Goal: Task Accomplishment & Management: Manage account settings

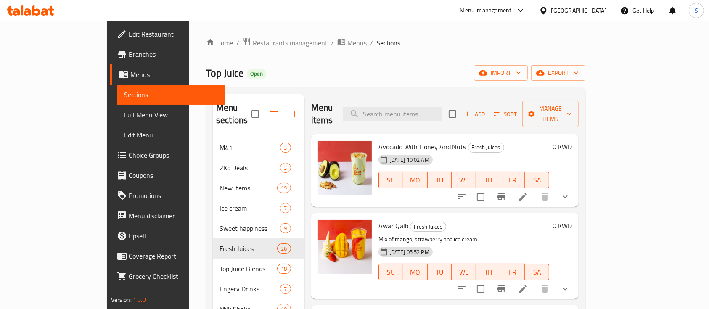
click at [253, 47] on span "Restaurants management" at bounding box center [290, 43] width 75 height 10
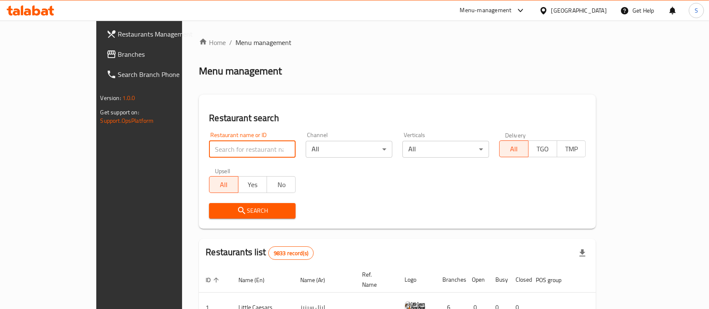
click at [209, 153] on input "search" at bounding box center [252, 149] width 87 height 17
paste input "16588"
type input "16588"
click at [216, 207] on span "Search" at bounding box center [252, 211] width 73 height 11
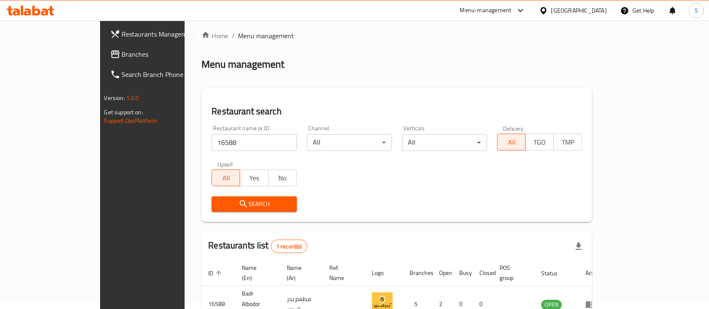
scroll to position [49, 0]
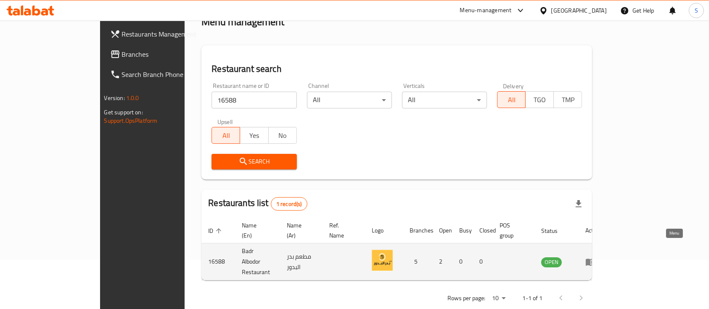
click at [593, 261] on icon "enhanced table" at bounding box center [591, 262] width 3 height 3
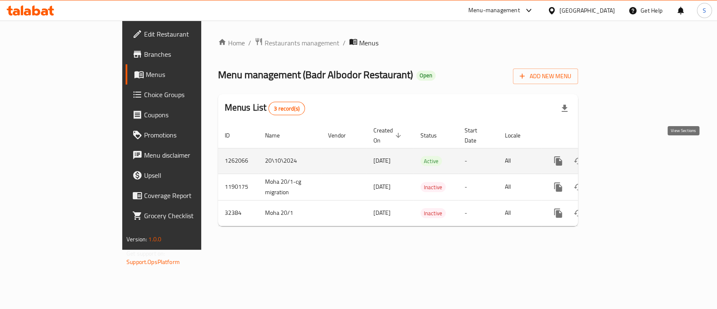
click at [629, 157] on link "enhanced table" at bounding box center [619, 161] width 20 height 20
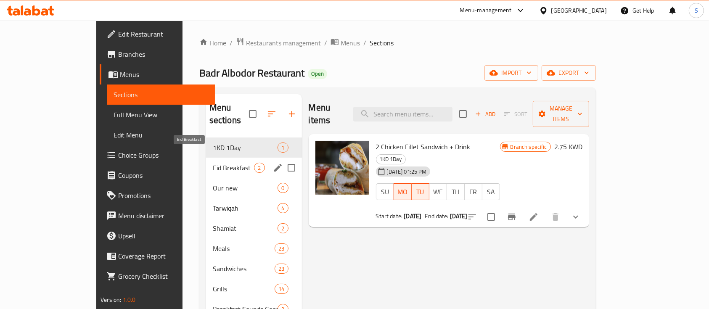
click at [213, 163] on span "Eid Breakfast" at bounding box center [234, 168] width 42 height 10
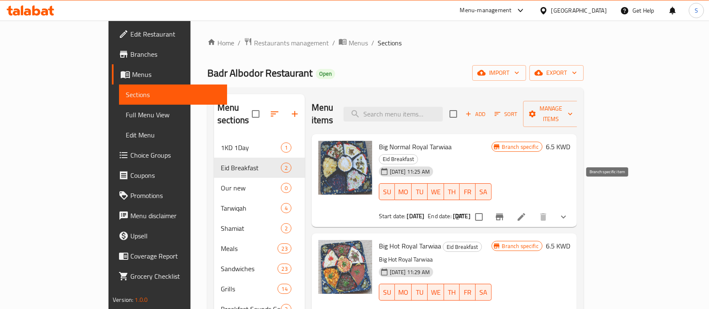
click at [503, 213] on icon "Branch-specific-item" at bounding box center [500, 216] width 8 height 7
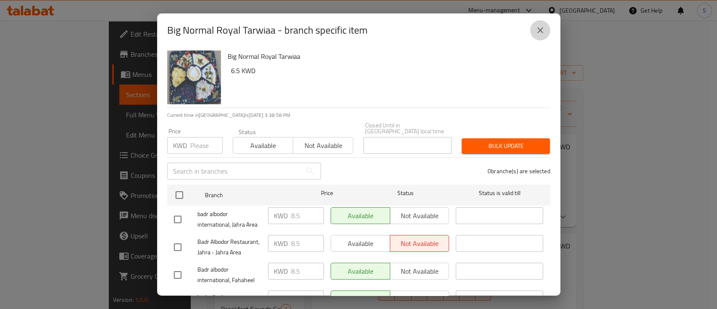
click at [542, 34] on icon "close" at bounding box center [540, 30] width 10 height 10
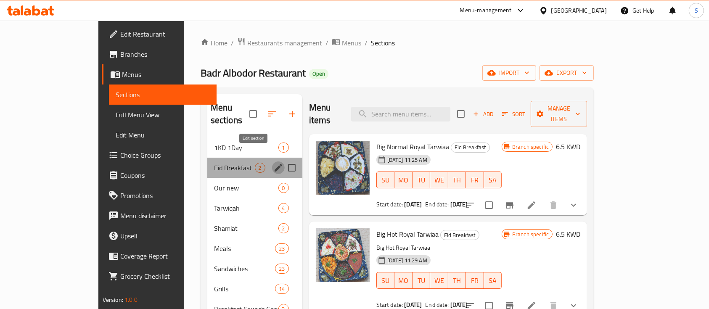
click at [274, 164] on icon "edit" at bounding box center [278, 168] width 8 height 8
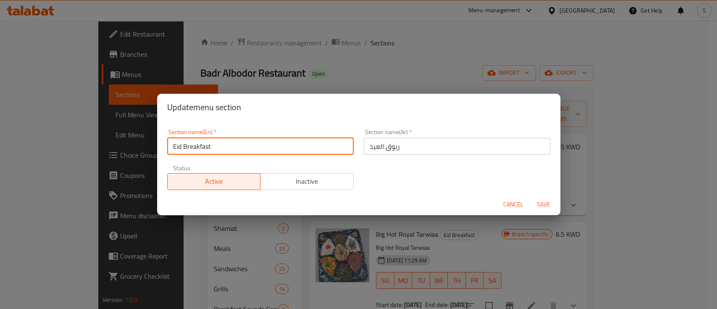
click at [179, 150] on input "Eid Breakfast" at bounding box center [260, 146] width 187 height 17
type input "Breakfast"
click at [370, 150] on input "ريوق العيد" at bounding box center [457, 146] width 187 height 17
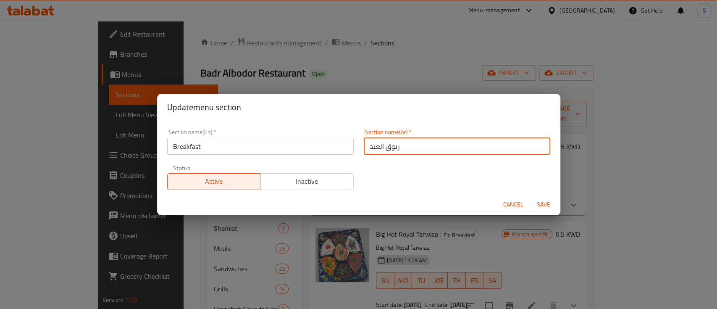
click at [370, 150] on input "ريوق العيد" at bounding box center [457, 146] width 187 height 17
type input "ريوق"
click at [551, 202] on span "Save" at bounding box center [544, 204] width 20 height 11
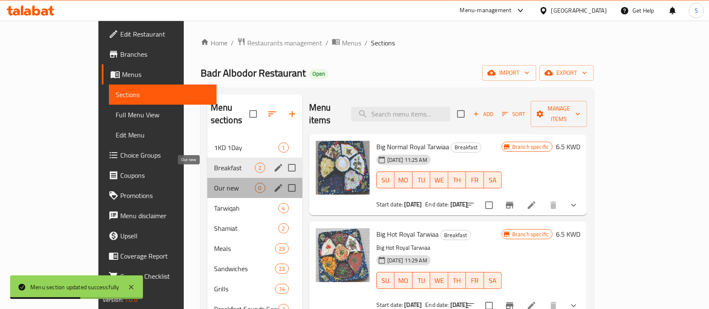
click at [214, 183] on span "Our new" at bounding box center [234, 188] width 41 height 10
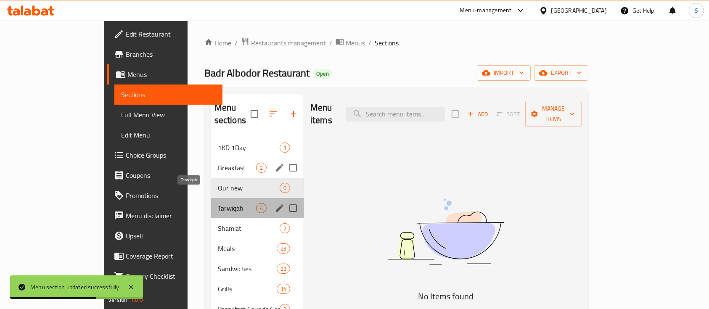
click at [218, 203] on span "Tarwiqah" at bounding box center [237, 208] width 38 height 10
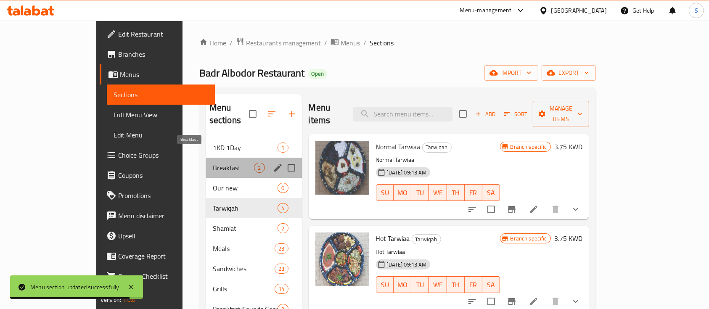
click at [213, 163] on span "Breakfast" at bounding box center [234, 168] width 42 height 10
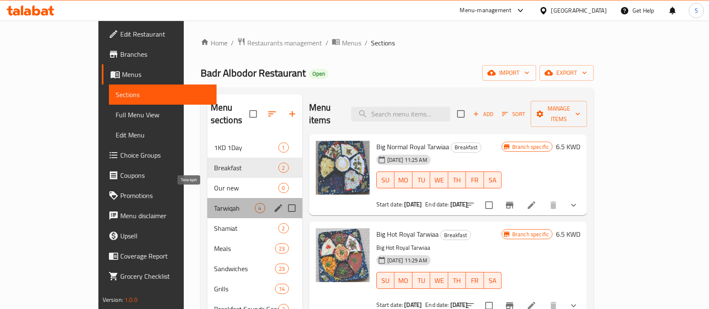
click at [214, 203] on span "Tarwiqah" at bounding box center [234, 208] width 41 height 10
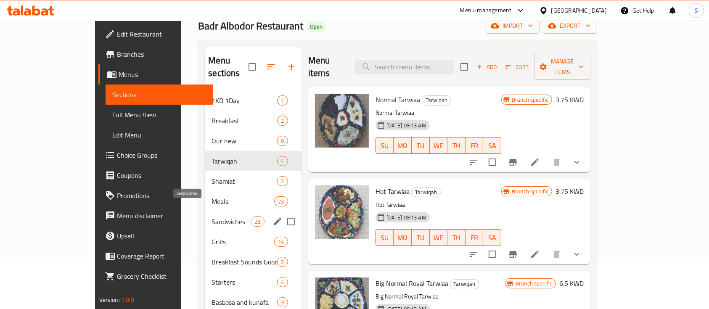
scroll to position [56, 0]
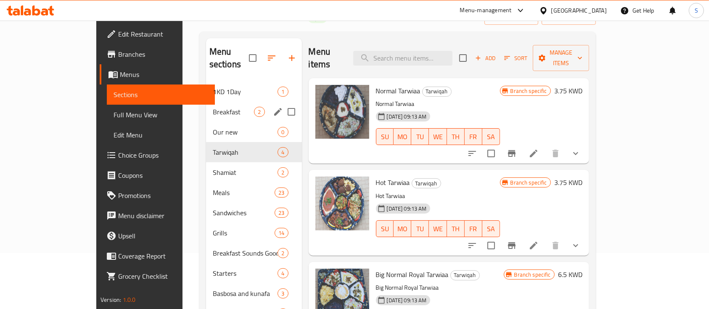
click at [213, 107] on span "Breakfast" at bounding box center [234, 112] width 42 height 10
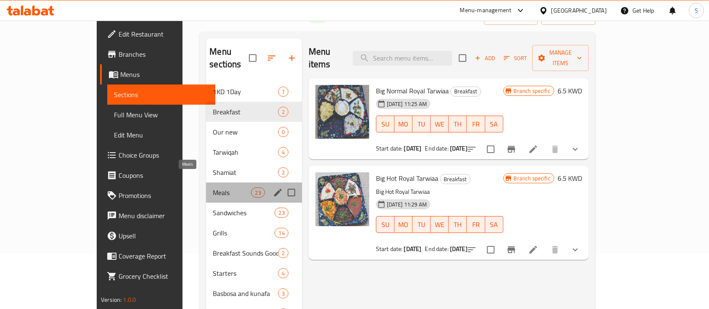
click at [213, 187] on span "Meals" at bounding box center [232, 192] width 38 height 10
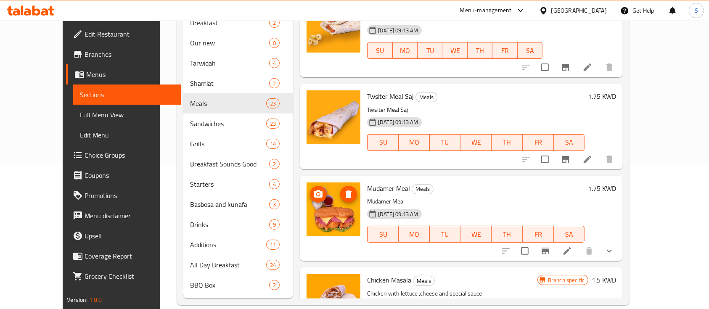
scroll to position [336, 0]
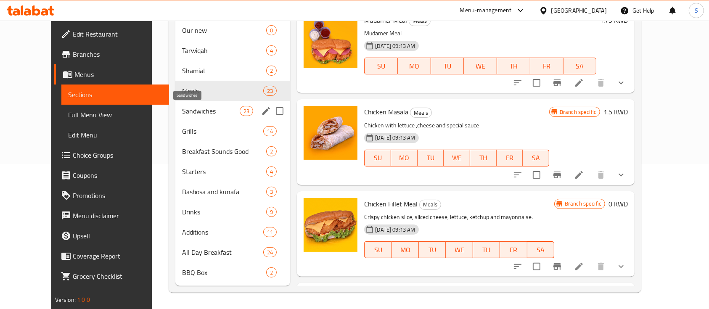
click at [184, 108] on span "Sandwiches" at bounding box center [211, 111] width 58 height 10
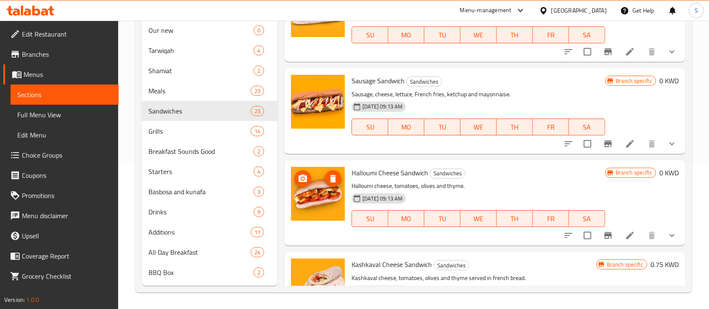
scroll to position [112, 0]
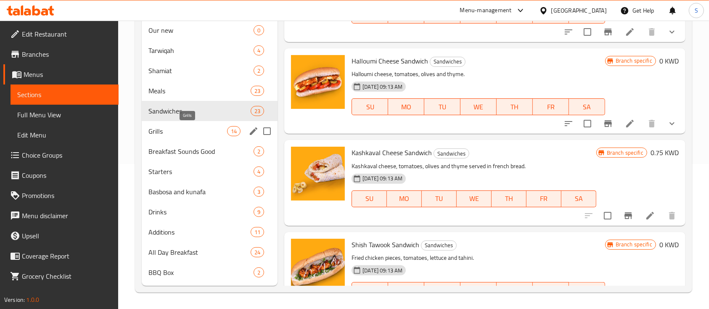
click at [213, 129] on span "Grills" at bounding box center [187, 131] width 79 height 10
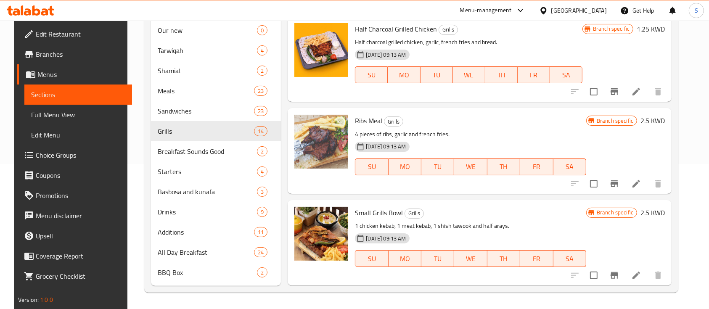
scroll to position [616, 0]
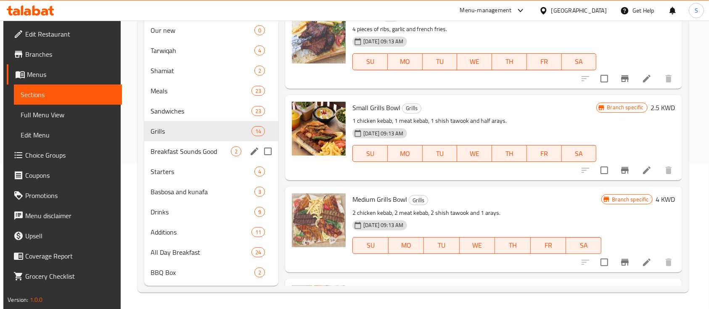
click at [198, 150] on span "Breakfast Sounds Good" at bounding box center [191, 151] width 80 height 10
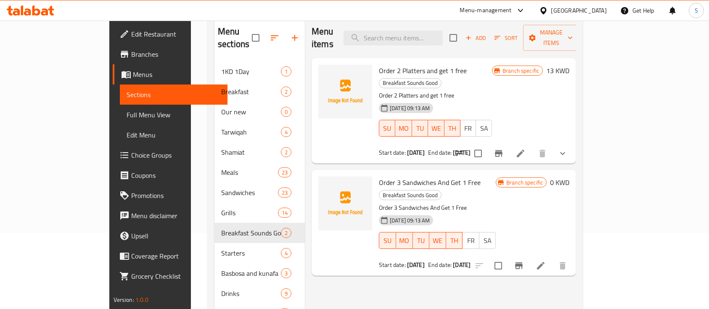
scroll to position [145, 0]
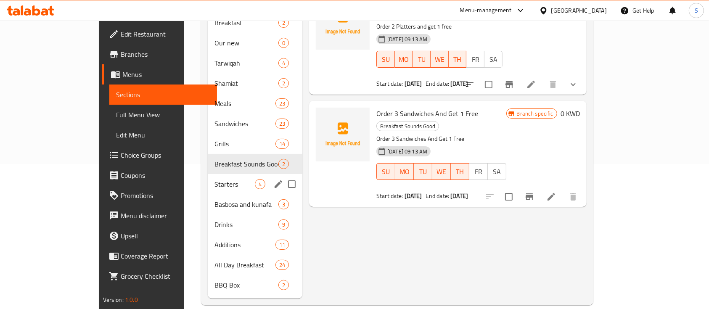
click at [214, 179] on span "Starters" at bounding box center [234, 184] width 40 height 10
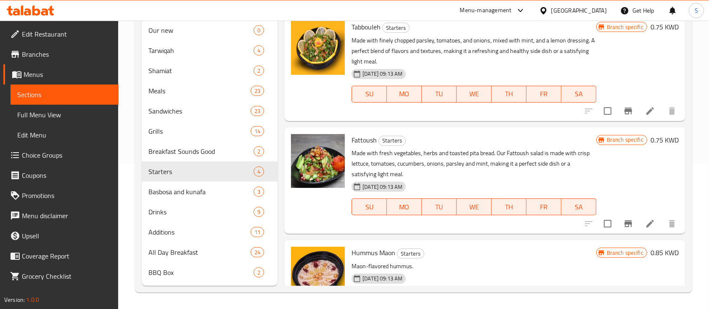
scroll to position [104, 0]
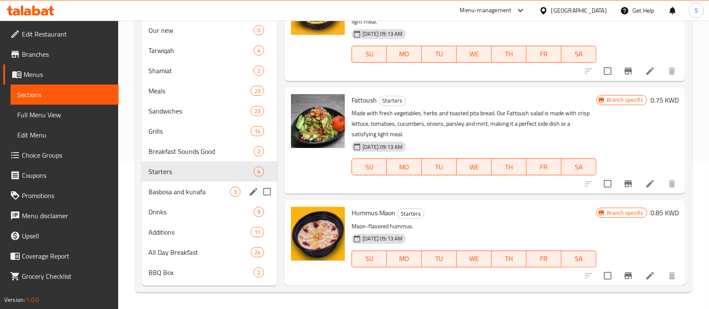
click at [199, 182] on div "Basbosa and kunafa 3" at bounding box center [210, 192] width 136 height 20
